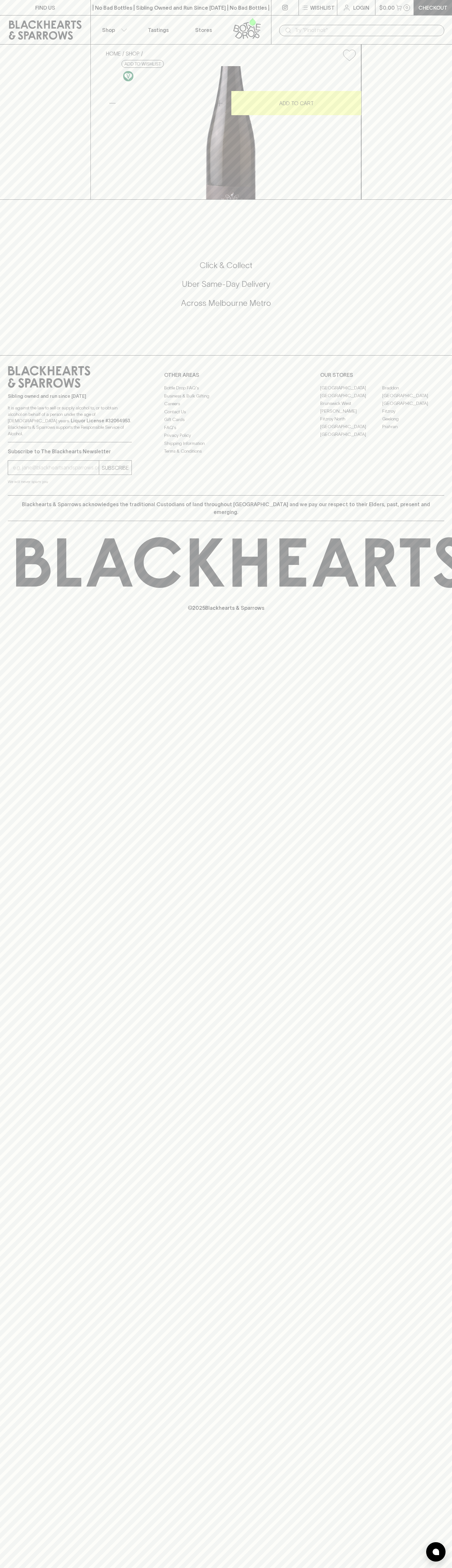
click at [356, 29] on input "text" at bounding box center [366, 30] width 144 height 10
click at [446, 1248] on div "FIND US | No Bad Bottles | Sibling Owned and Run Since [DATE] | No Bad Bottles …" at bounding box center [226, 784] width 452 height 1568
click at [274, 1567] on html "FIND US | No Bad Bottles | Sibling Owned and Run Since [DATE] | No Bad Bottles …" at bounding box center [226, 784] width 452 height 1568
click at [4, 495] on div "Sibling owned and run since [DATE] It is against the law to sell or supply alco…" at bounding box center [226, 425] width 452 height 140
